Goal: Find specific page/section: Find specific page/section

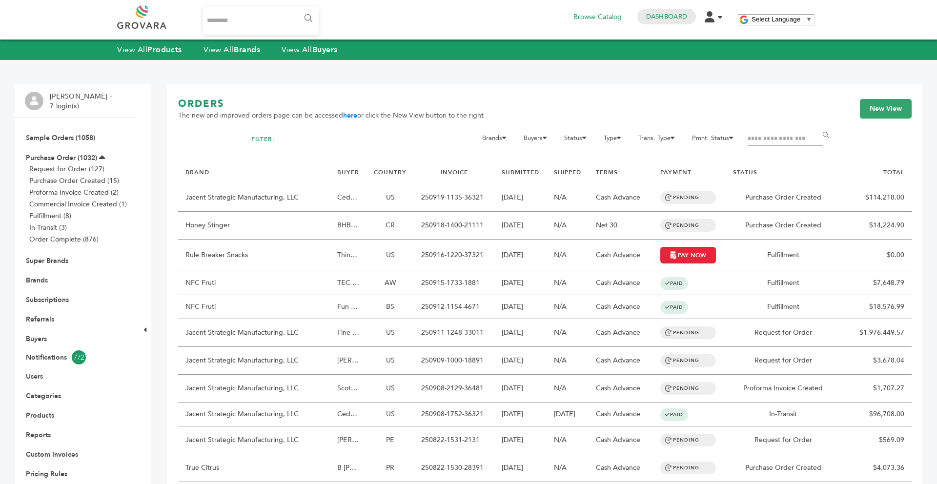
click at [241, 57] on div "View All Products View All Brands View All Buyers" at bounding box center [468, 50] width 937 height 20
click at [239, 43] on div "View All Products View All Brands View All Buyers" at bounding box center [468, 50] width 937 height 20
click at [234, 53] on link "View All Brands" at bounding box center [232, 49] width 57 height 11
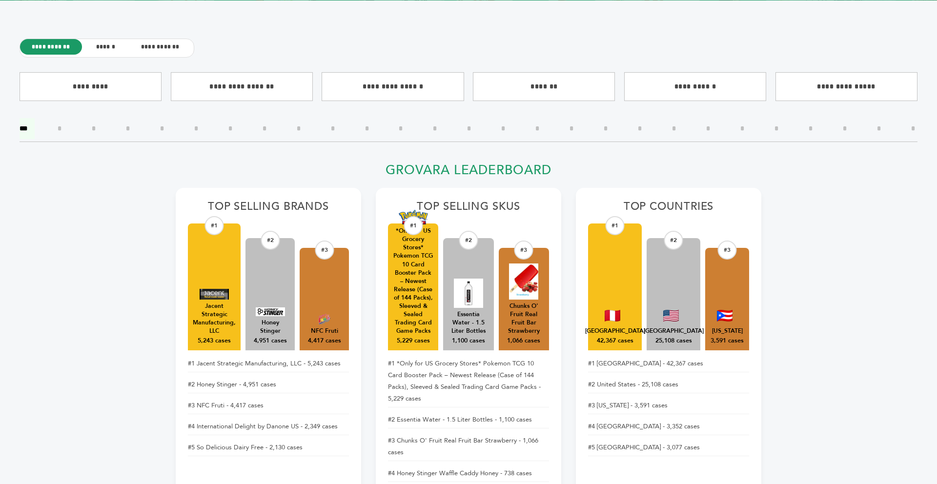
scroll to position [344, 0]
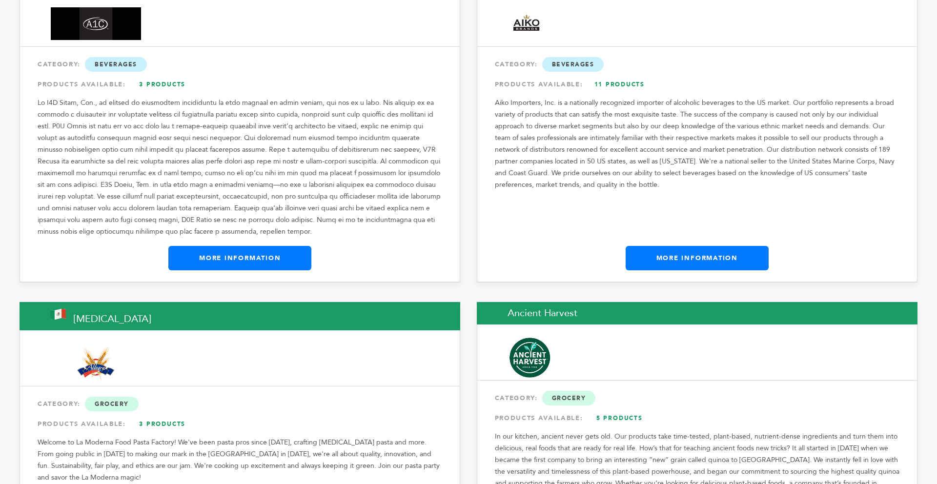
scroll to position [800, 0]
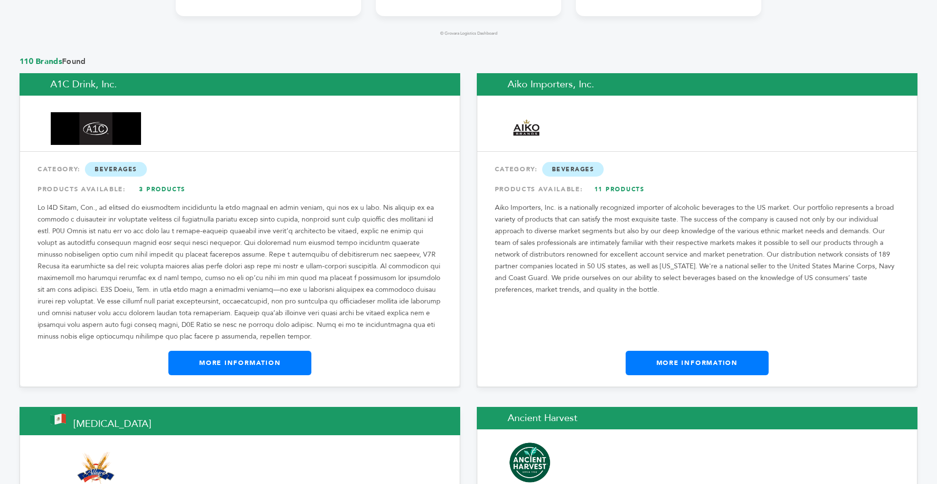
click at [245, 351] on link "More Information" at bounding box center [239, 363] width 143 height 24
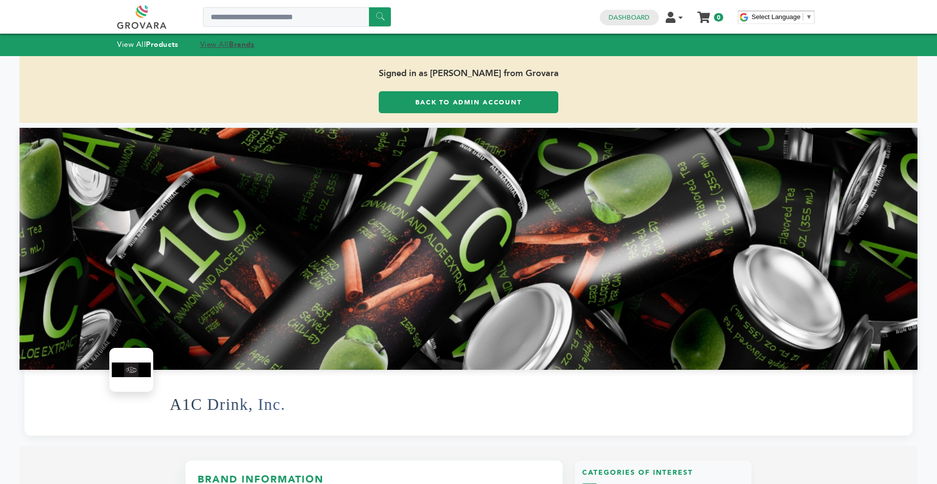
click at [220, 44] on link "View All Brands" at bounding box center [227, 45] width 55 height 10
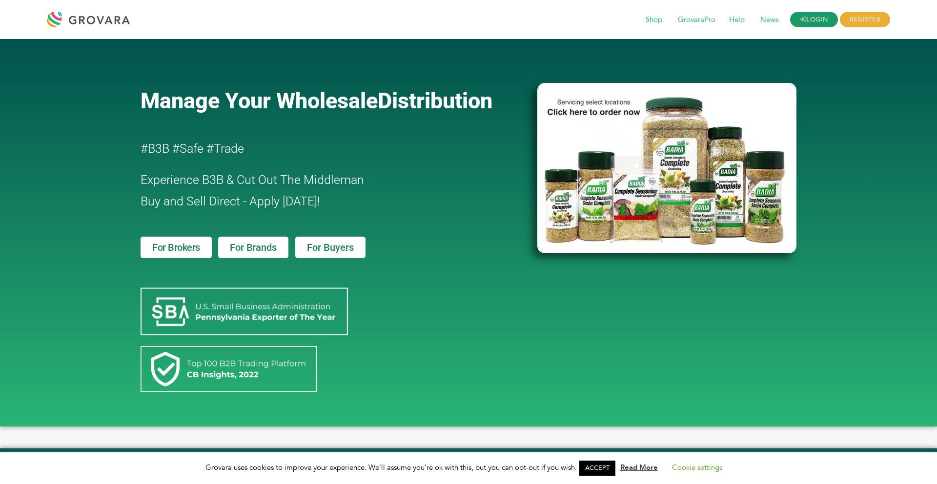
click at [820, 16] on link "LOGIN" at bounding box center [814, 19] width 48 height 15
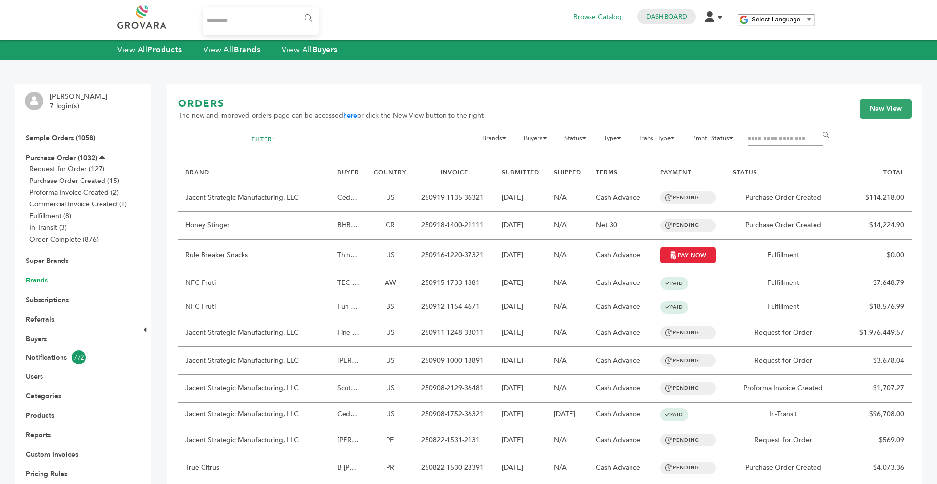
click at [42, 285] on link "Brands" at bounding box center [37, 280] width 22 height 9
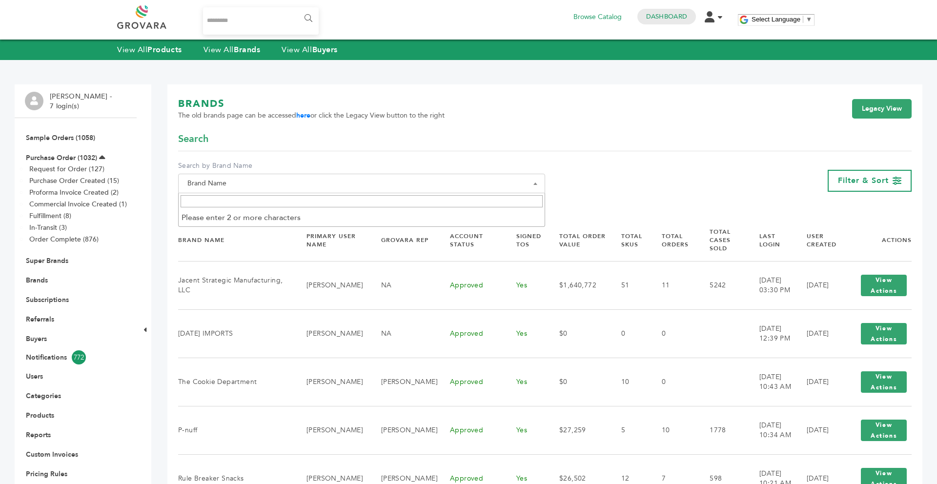
click at [226, 188] on span "Brand Name" at bounding box center [362, 184] width 356 height 14
click at [211, 203] on input "Search" at bounding box center [362, 201] width 362 height 12
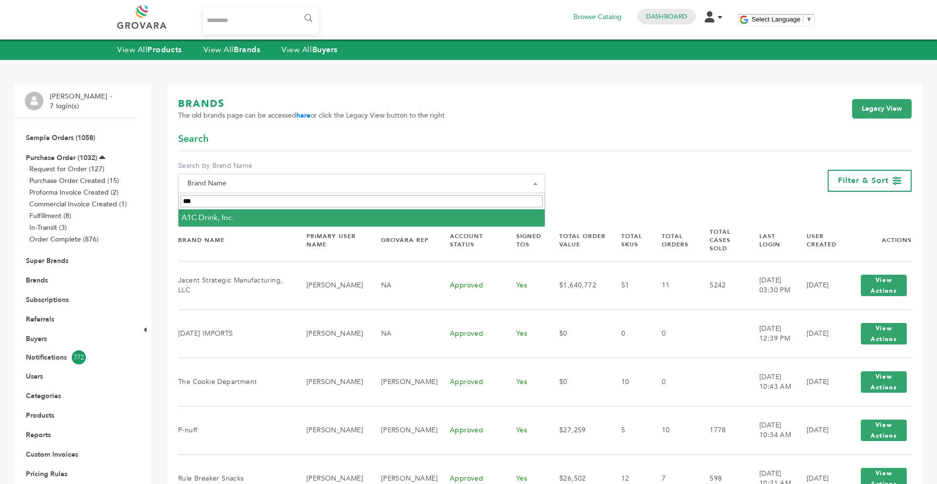
type input "***"
select select "**********"
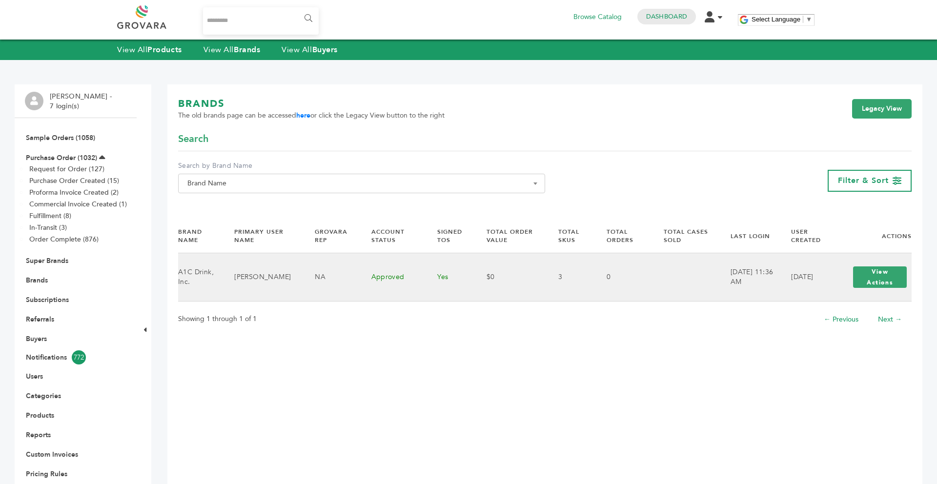
click at [852, 277] on div "View Actions View Login" at bounding box center [879, 277] width 63 height 31
click at [884, 282] on button "View Actions" at bounding box center [880, 276] width 54 height 21
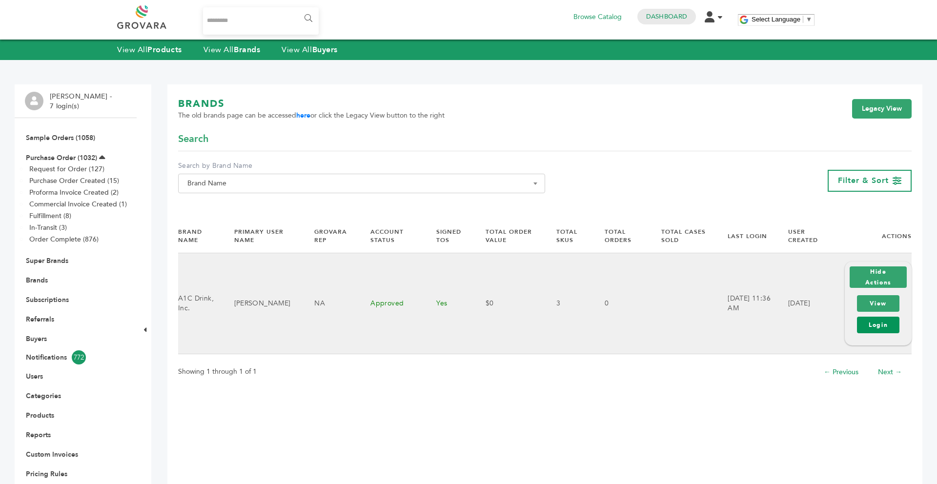
click at [884, 327] on link "Login" at bounding box center [878, 325] width 42 height 17
